Goal: Task Accomplishment & Management: Manage account settings

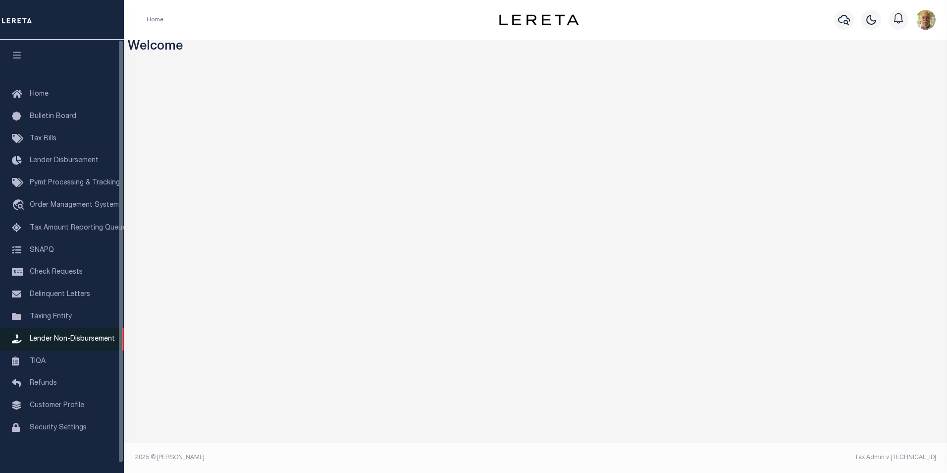
click at [75, 339] on span "Lender Non-Disbursement" at bounding box center [72, 338] width 85 height 7
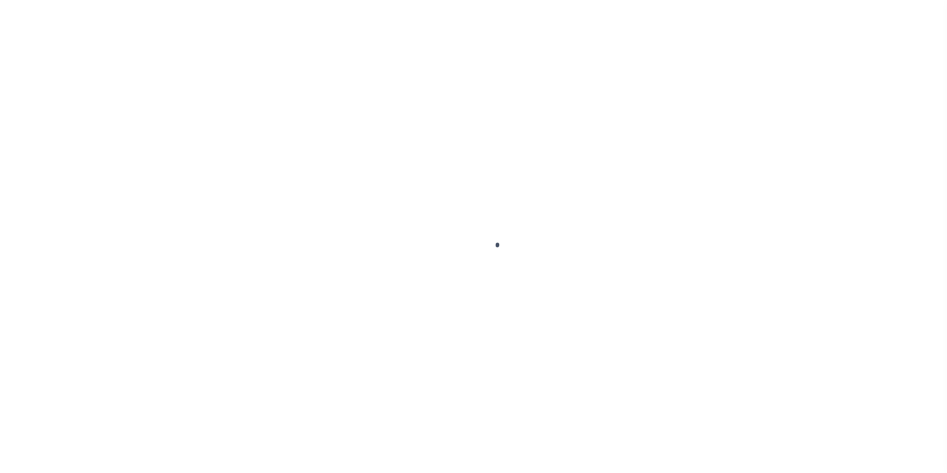
select select
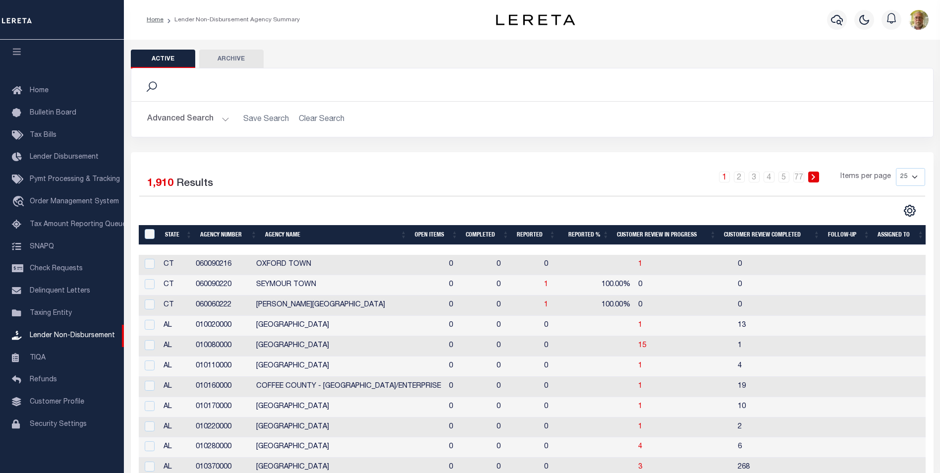
click at [226, 119] on button "Advanced Search" at bounding box center [188, 119] width 82 height 19
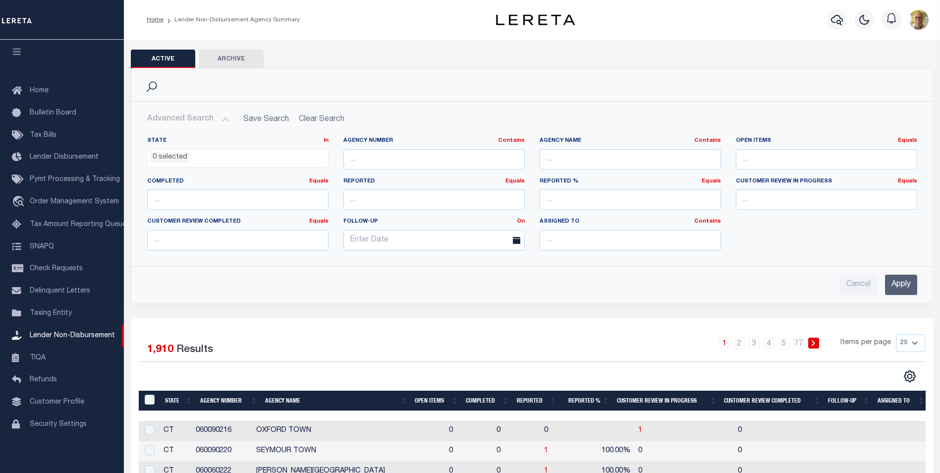
click at [899, 284] on input "Apply" at bounding box center [901, 285] width 32 height 20
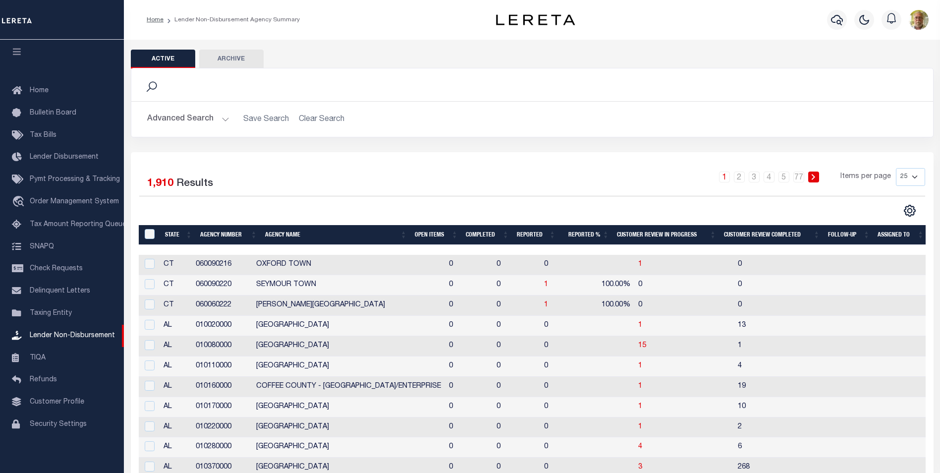
click at [421, 234] on th "Open Items" at bounding box center [436, 235] width 51 height 20
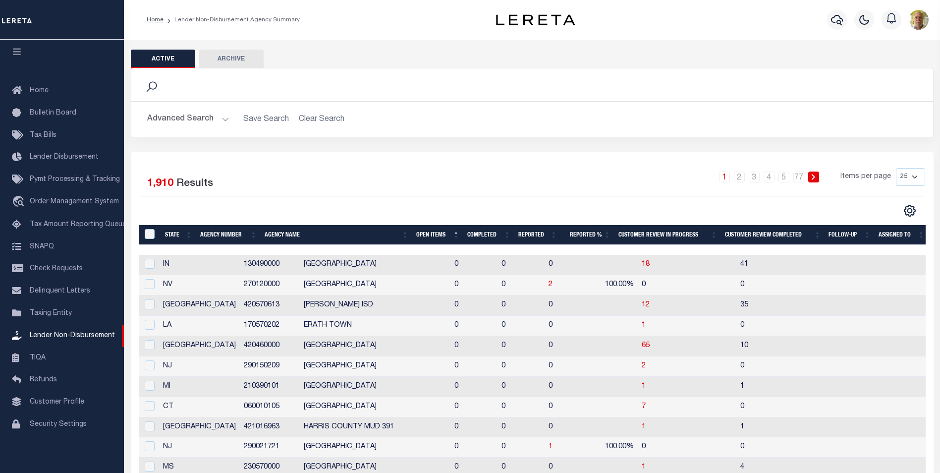
click at [421, 235] on th "Open Items" at bounding box center [437, 235] width 51 height 20
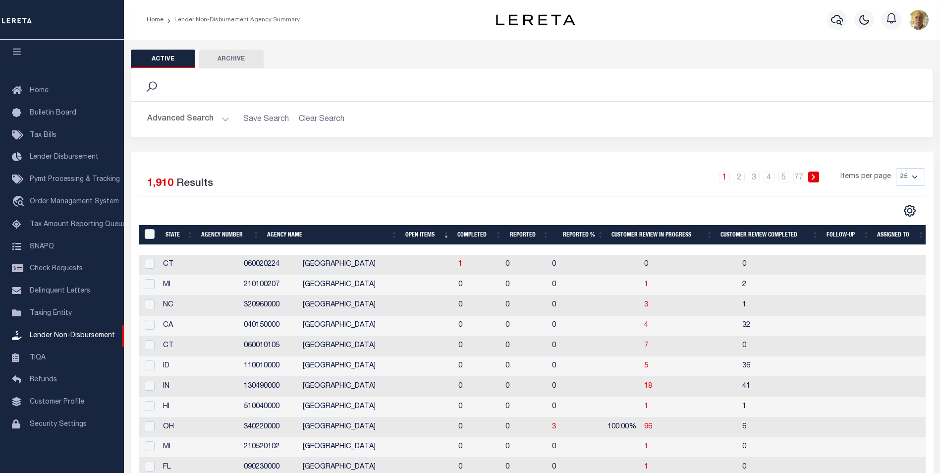
click at [366, 161] on div "Selected 1,910 Results 1 2 3 4 5 … 77 Items per page 25 50 100 200" at bounding box center [532, 460] width 803 height 617
click at [458, 264] on span "1" at bounding box center [460, 264] width 4 height 7
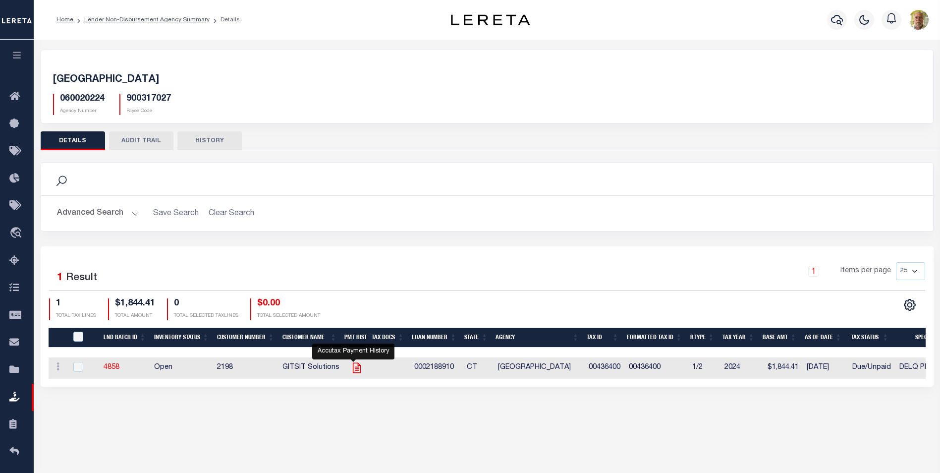
click at [353, 366] on icon "" at bounding box center [356, 367] width 13 height 13
checkbox input "true"
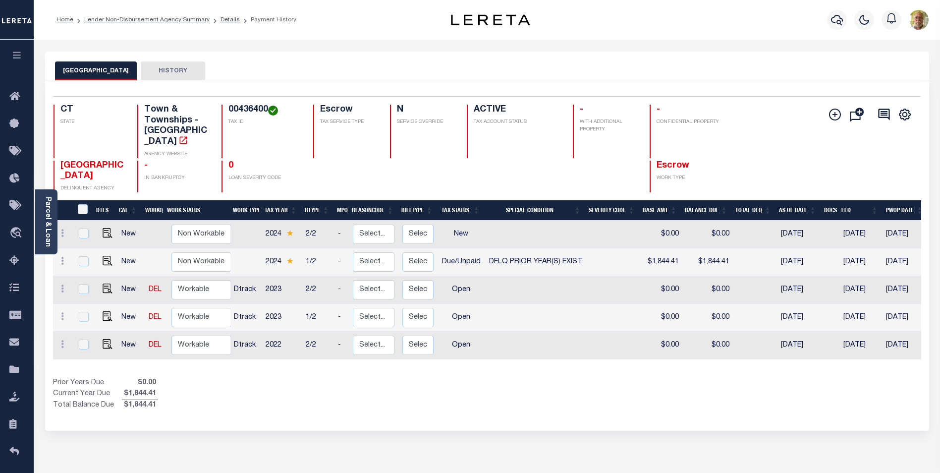
click at [454, 398] on div "Prior Years Due $0.00 Current Year Due $1,844.41 Total Balance Due $1,844.41" at bounding box center [270, 394] width 434 height 33
click at [832, 112] on icon "" at bounding box center [835, 115] width 12 height 12
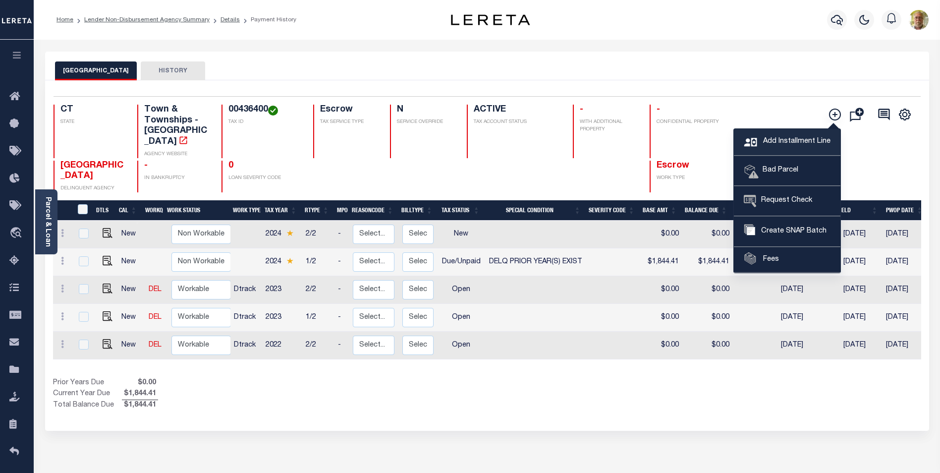
click at [787, 139] on span "Add Installment Line" at bounding box center [796, 141] width 70 height 11
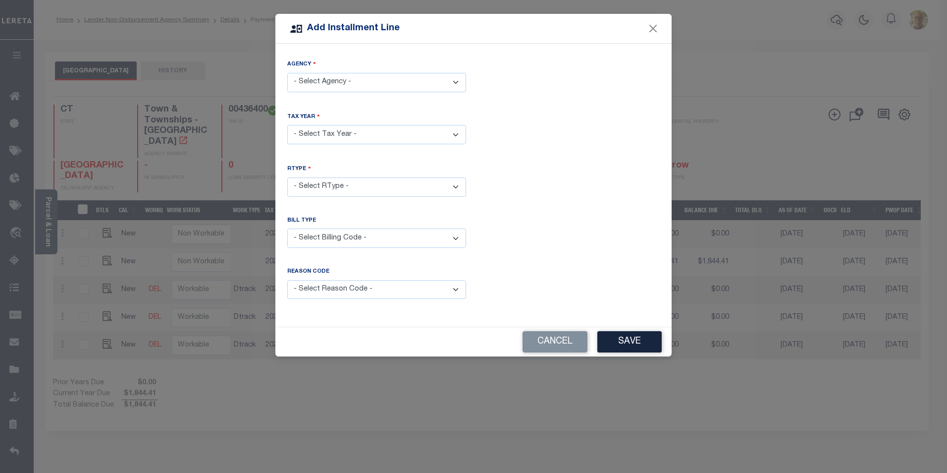
click at [362, 81] on select "- Select Agency - WINDSOR LOCKS TOWN - Town & Townships" at bounding box center [376, 82] width 179 height 19
select select "900317027"
click at [287, 73] on select "- Select Agency - WINDSOR LOCKS TOWN - Town & Townships" at bounding box center [376, 82] width 179 height 19
click at [339, 134] on select "- Select Year - 2002 2005 2006 2007 2008 2009 2010 2011 2012 2013 2014 2015 201…" at bounding box center [376, 134] width 179 height 19
select select "2023"
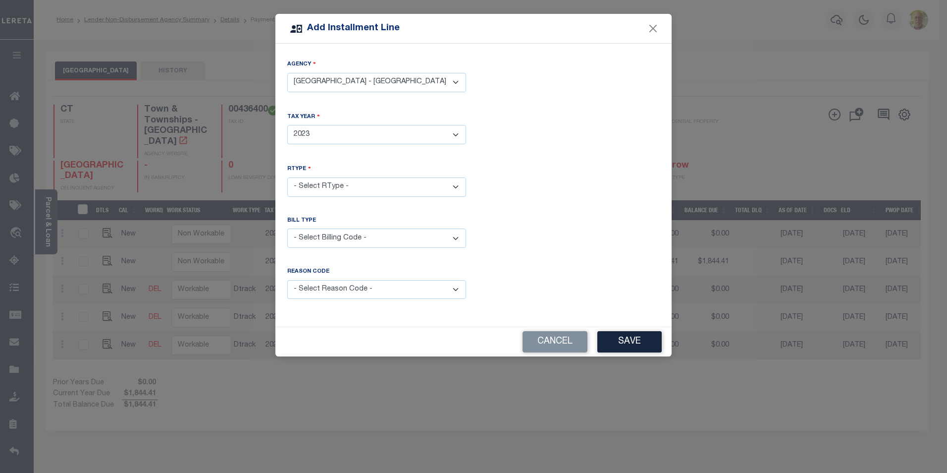
click at [287, 125] on select "- Select Year - 2002 2005 2006 2007 2008 2009 2010 2011 2012 2013 2014 2015 201…" at bounding box center [376, 134] width 179 height 19
click at [332, 182] on select "- Select RType - 1/2 2/2" at bounding box center [376, 186] width 179 height 19
select select "1"
click at [287, 177] on select "- Select RType - 1/2 2/2" at bounding box center [376, 186] width 179 height 19
click at [331, 233] on select "- Select Billing Code - Regular Delinquent Supplemental Corrected/Adjusted Bill…" at bounding box center [376, 237] width 179 height 19
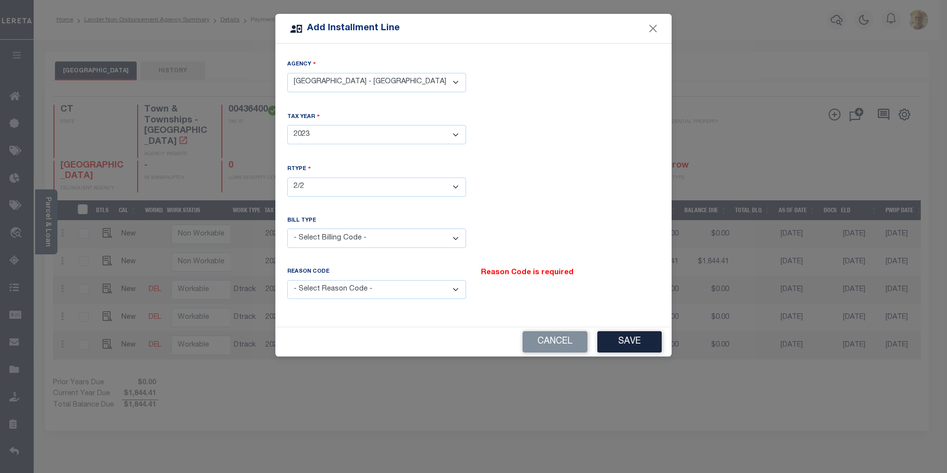
select select "1"
click at [287, 228] on select "- Select Billing Code - Regular Delinquent Supplemental Corrected/Adjusted Bill…" at bounding box center [376, 237] width 179 height 19
click at [348, 286] on select "- Select Reason Code - Payment Reversal Taxable Value Change Assessment Change …" at bounding box center [376, 289] width 179 height 19
select select "12"
click at [287, 280] on select "- Select Reason Code - Payment Reversal Taxable Value Change Assessment Change …" at bounding box center [376, 289] width 179 height 19
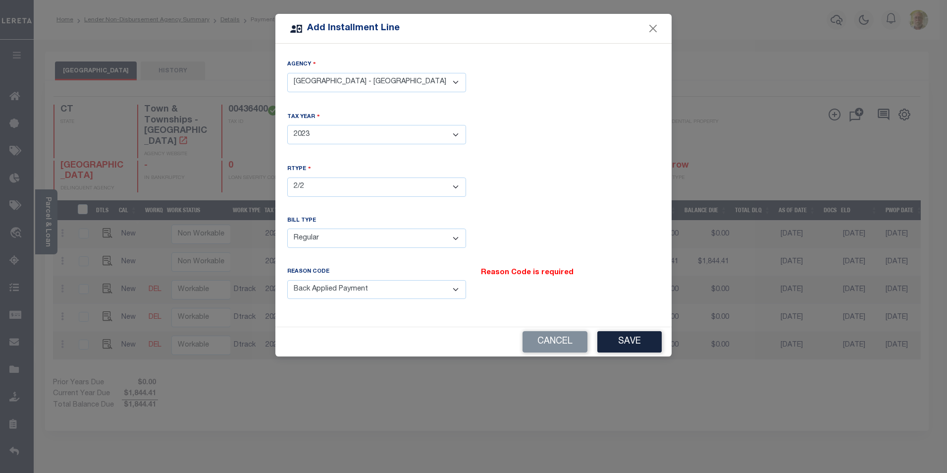
click at [358, 233] on select "- Select Billing Code - Regular Delinquent Supplemental Corrected/Adjusted Bill…" at bounding box center [376, 237] width 179 height 19
select select "2"
click at [287, 228] on select "- Select Billing Code - Regular Delinquent Supplemental Corrected/Adjusted Bill…" at bounding box center [376, 237] width 179 height 19
click at [622, 336] on button "Save" at bounding box center [630, 341] width 64 height 21
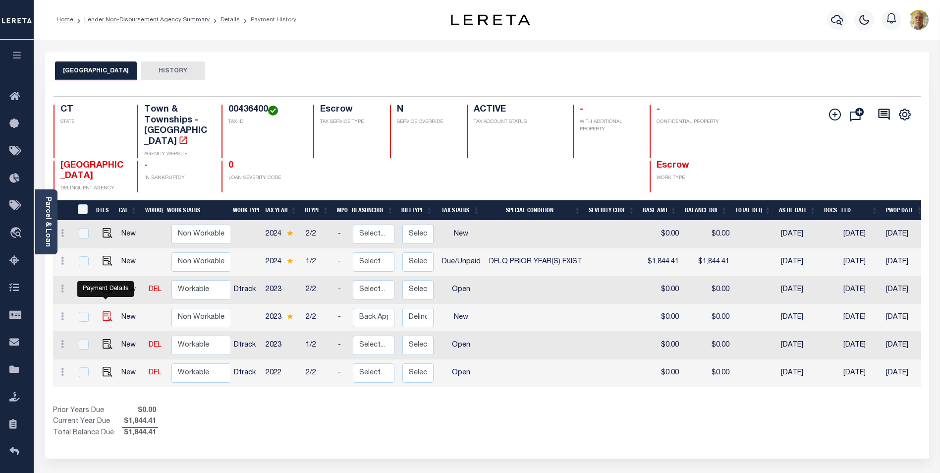
click at [105, 311] on img at bounding box center [108, 316] width 10 height 10
checkbox input "true"
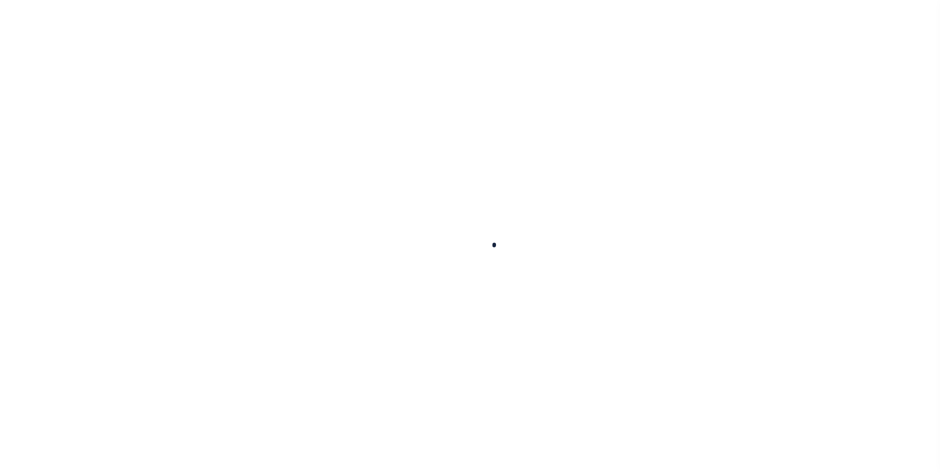
checkbox input "false"
type input "[DATE]"
select select "NW2"
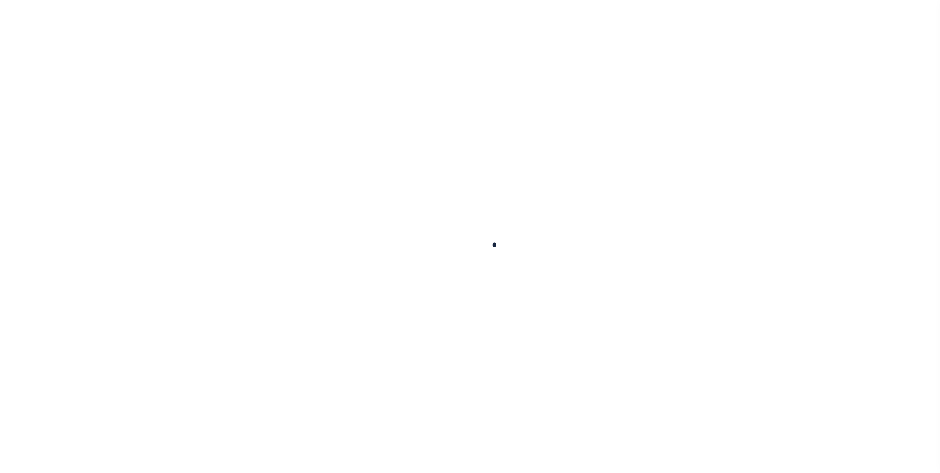
type input "0"
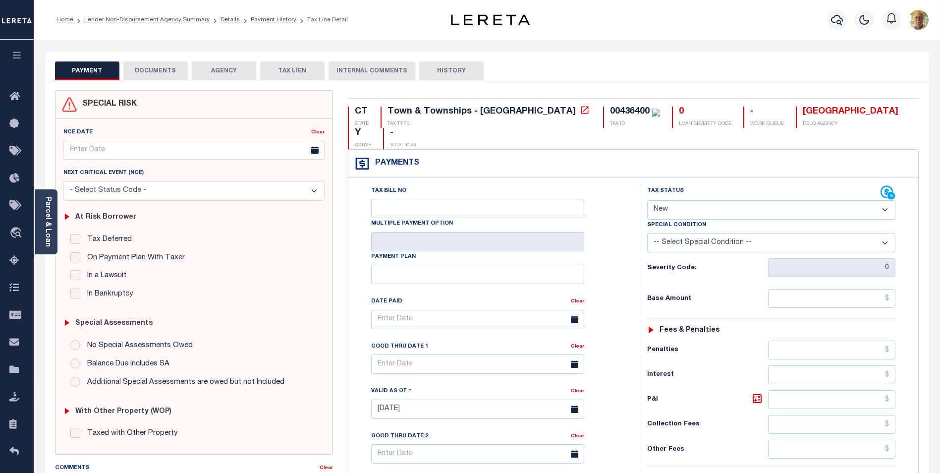
click at [696, 200] on select "- Select Status Code - Open Due/Unpaid Paid Incomplete No Tax Due Internal Refu…" at bounding box center [771, 209] width 248 height 19
select select "DUE"
click at [647, 200] on select "- Select Status Code - Open Due/Unpaid Paid Incomplete No Tax Due Internal Refu…" at bounding box center [771, 209] width 248 height 19
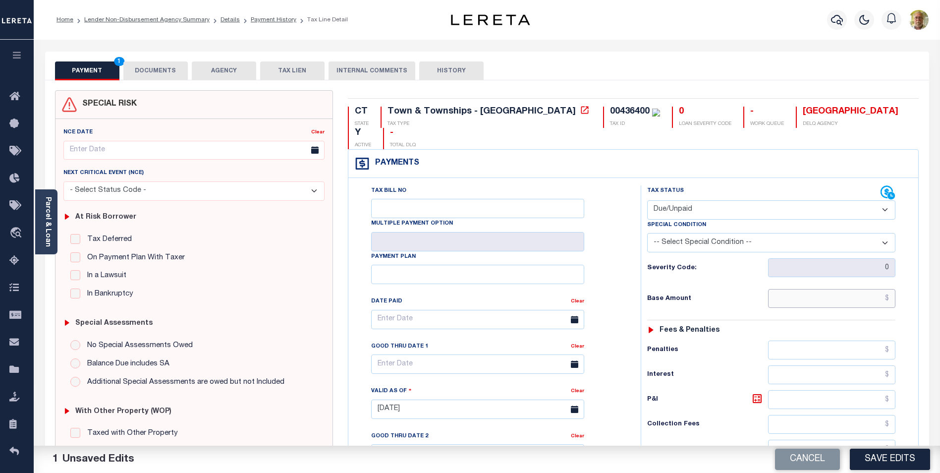
click at [857, 289] on input "text" at bounding box center [831, 298] width 127 height 19
type input "$1,676.44"
click at [861, 390] on input "text" at bounding box center [831, 399] width 127 height 19
type input "$225.17"
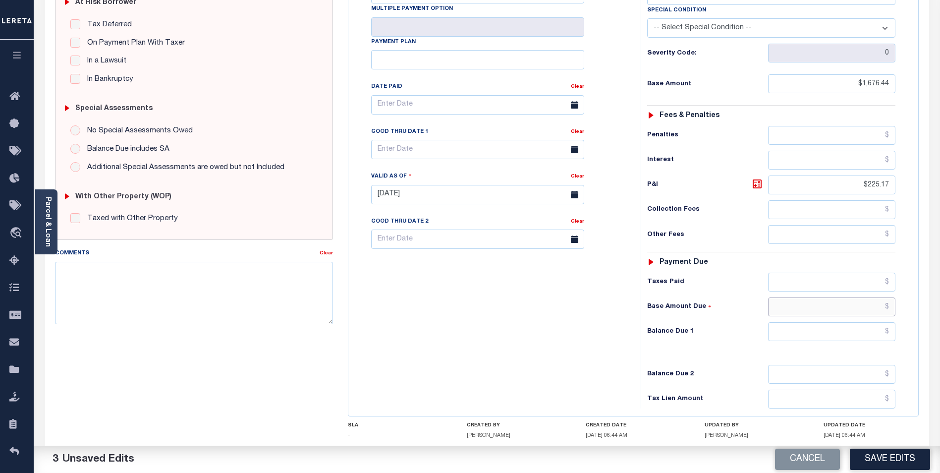
scroll to position [257, 0]
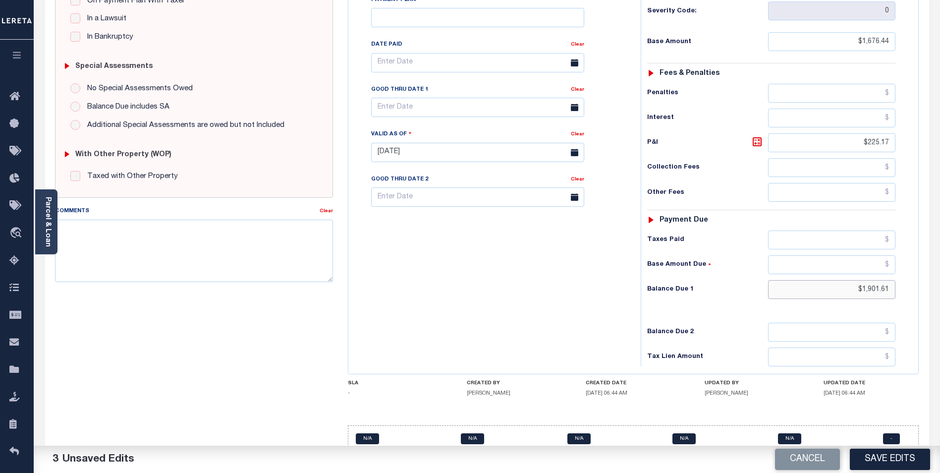
type input "$1,901.61"
click at [480, 223] on div "Tax Bill No Multiple Payment Option Payment Plan Clear" at bounding box center [492, 148] width 282 height 438
click at [486, 98] on input "text" at bounding box center [477, 107] width 213 height 19
click at [514, 110] on icon at bounding box center [515, 111] width 7 height 7
select select "8"
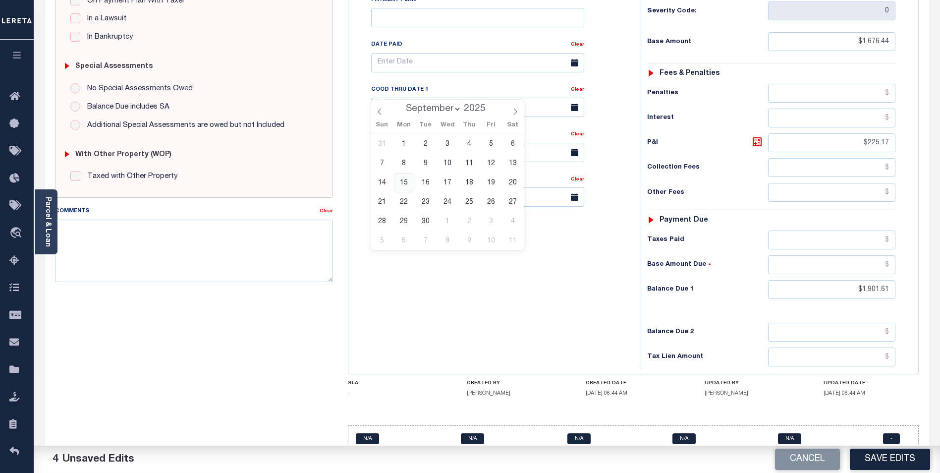
click at [405, 179] on span "15" at bounding box center [403, 182] width 19 height 19
type input "09/15/2025"
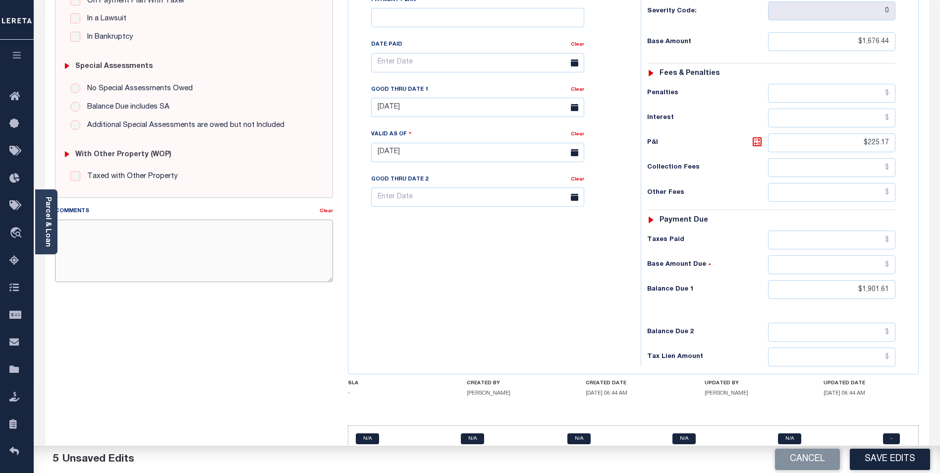
click at [174, 248] on textarea "Comments" at bounding box center [194, 251] width 278 height 62
type textarea "2"
click at [885, 456] on button "Save Edits" at bounding box center [890, 458] width 80 height 21
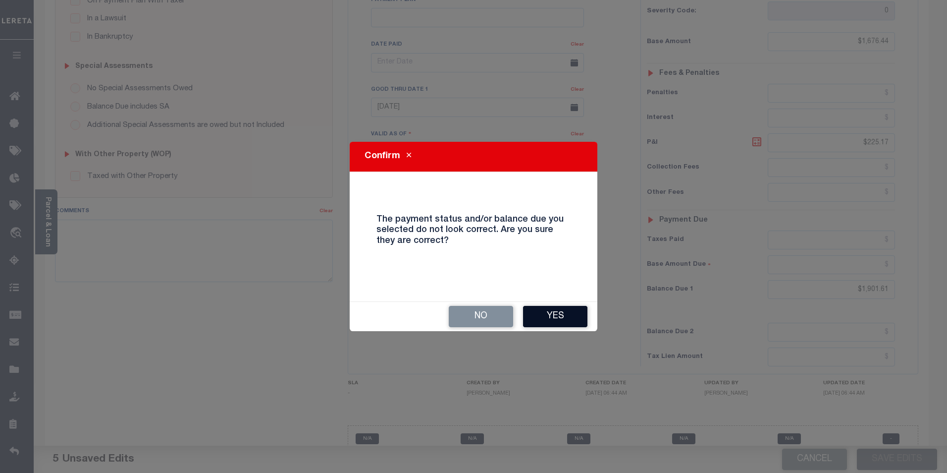
click at [548, 311] on button "Yes" at bounding box center [555, 316] width 64 height 21
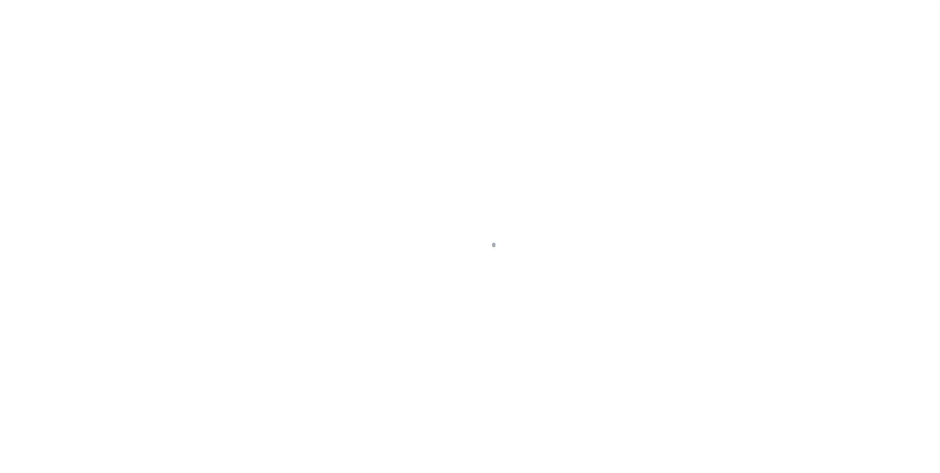
scroll to position [10, 0]
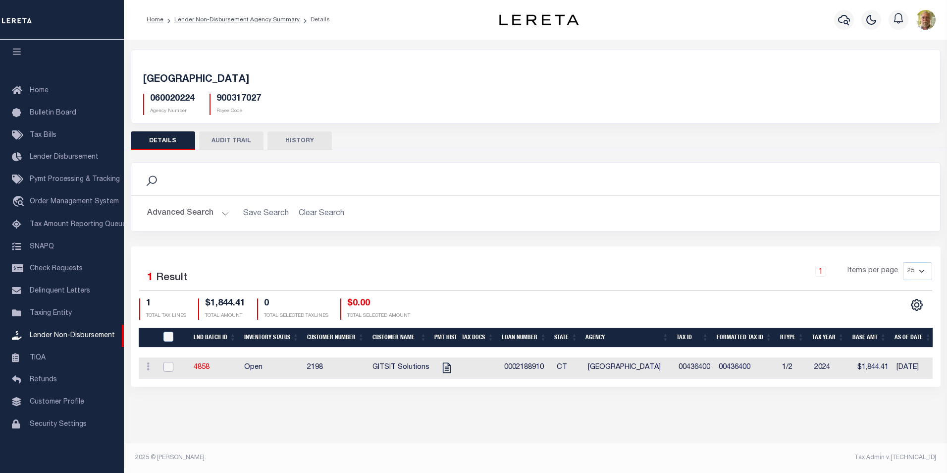
click at [167, 366] on input "checkbox" at bounding box center [169, 367] width 10 height 10
checkbox input "true"
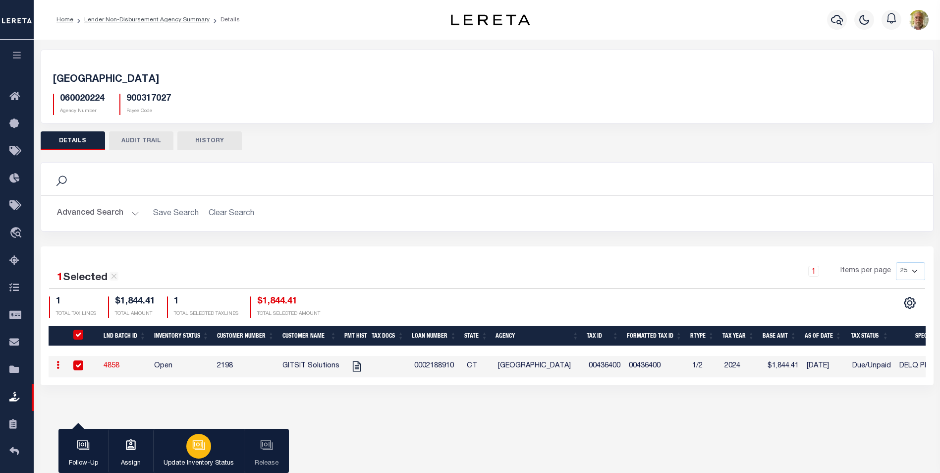
click at [199, 443] on icon "button" at bounding box center [198, 445] width 13 height 13
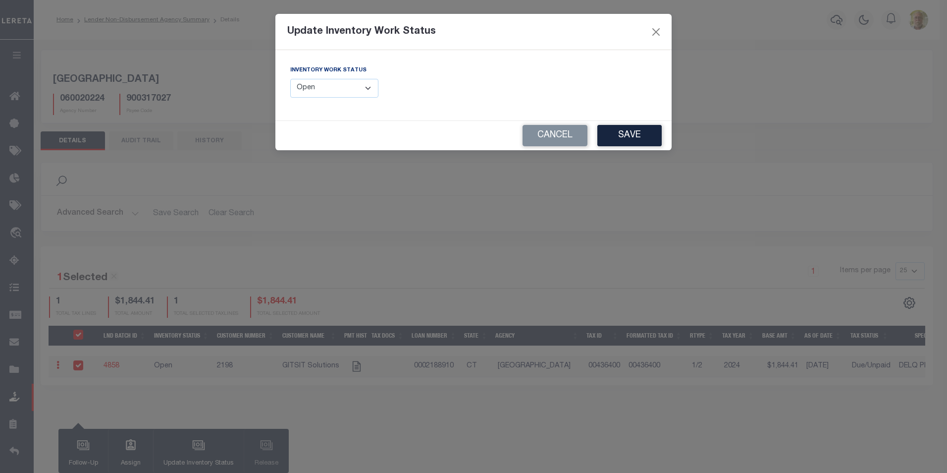
click at [329, 84] on select "--Select-- Open Completed Reported" at bounding box center [334, 88] width 88 height 19
select select "Completed"
click at [290, 79] on select "--Select-- Open Completed Reported" at bounding box center [334, 88] width 88 height 19
click at [634, 136] on button "Save" at bounding box center [630, 135] width 64 height 21
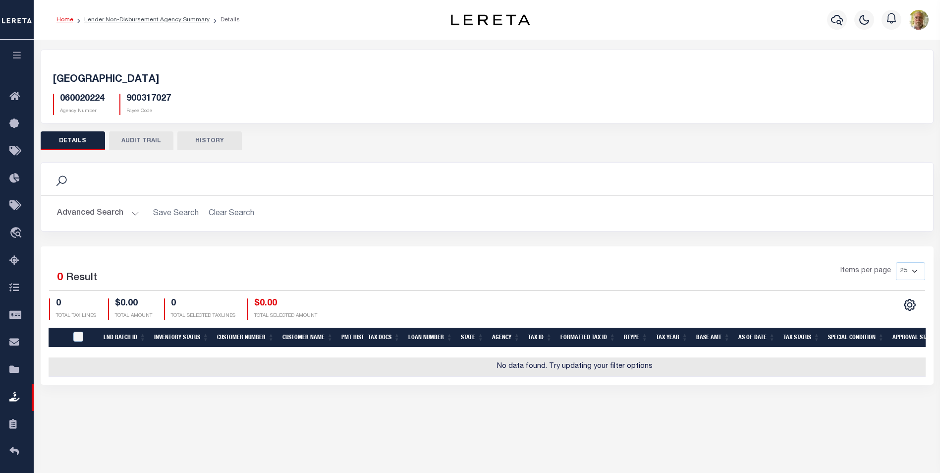
click at [65, 17] on link "Home" at bounding box center [64, 20] width 17 height 6
